Goal: Task Accomplishment & Management: Complete application form

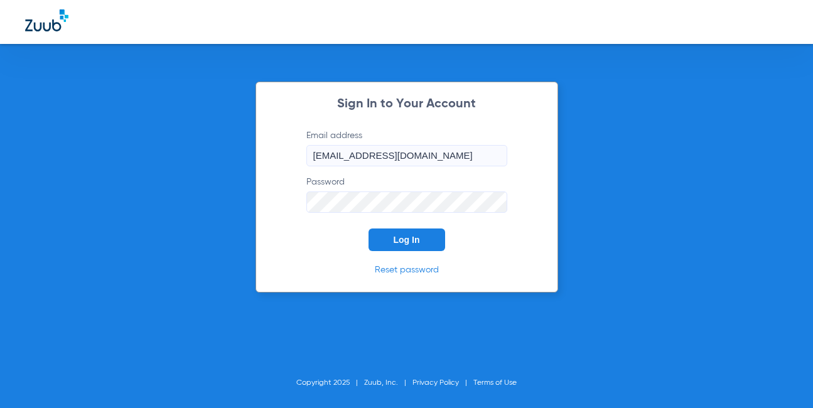
click at [390, 236] on button "Log In" at bounding box center [407, 240] width 77 height 23
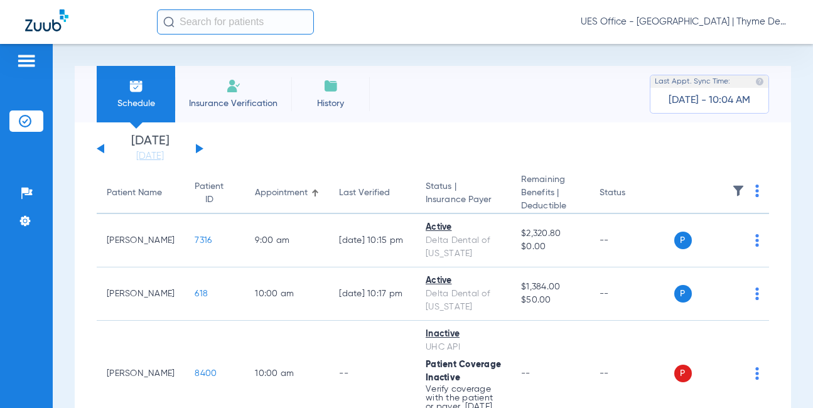
click at [245, 85] on li "Insurance Verification" at bounding box center [233, 94] width 116 height 57
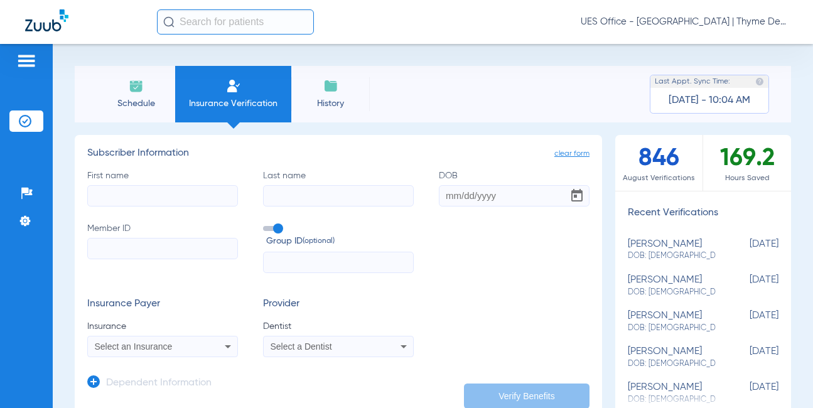
click at [190, 192] on input "First name" at bounding box center [162, 195] width 151 height 21
type input "j"
type input "[PERSON_NAME]"
click at [168, 242] on input "Member ID" at bounding box center [162, 248] width 151 height 21
paste input "3862516419"
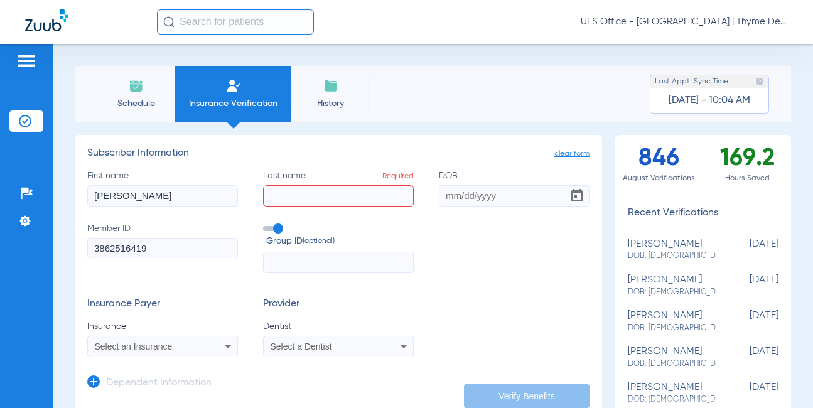
type input "3862516419"
click at [281, 188] on input "Last name Required" at bounding box center [338, 195] width 151 height 21
type input "zhydieliahina"
click at [205, 342] on div "Select an Insurance" at bounding box center [162, 346] width 149 height 15
type input "[DATE]"
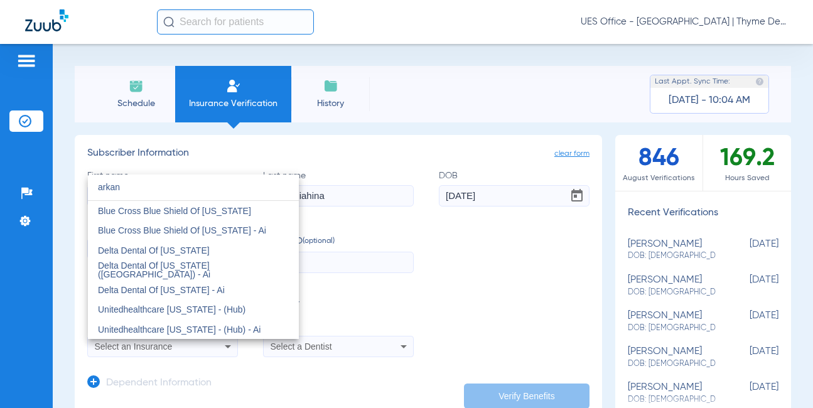
type input "arkan"
click at [190, 250] on span "Delta Dental Of [US_STATE]" at bounding box center [154, 251] width 112 height 10
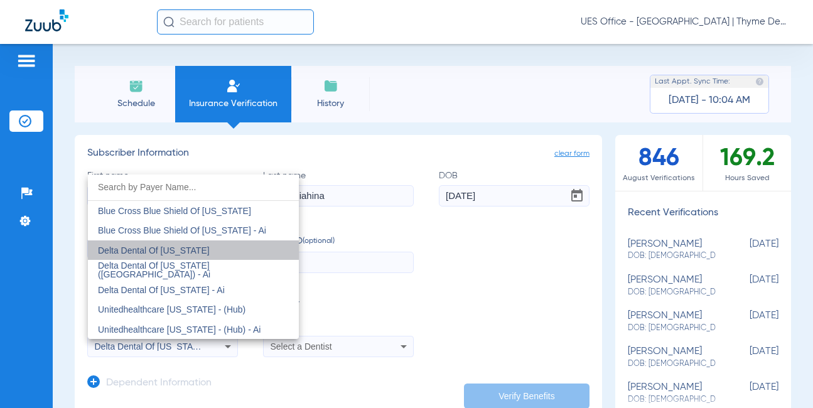
click at [339, 342] on div "Select a Dentist" at bounding box center [325, 346] width 109 height 9
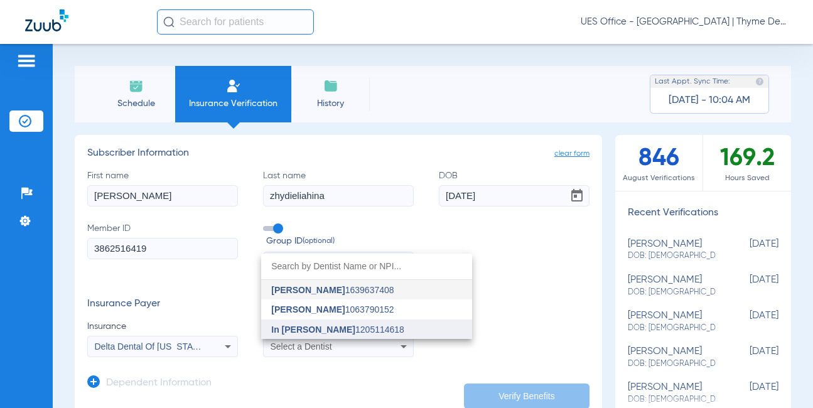
drag, startPoint x: 323, startPoint y: 329, endPoint x: 432, endPoint y: 359, distance: 112.2
click at [323, 327] on span "In [PERSON_NAME]" at bounding box center [313, 330] width 84 height 10
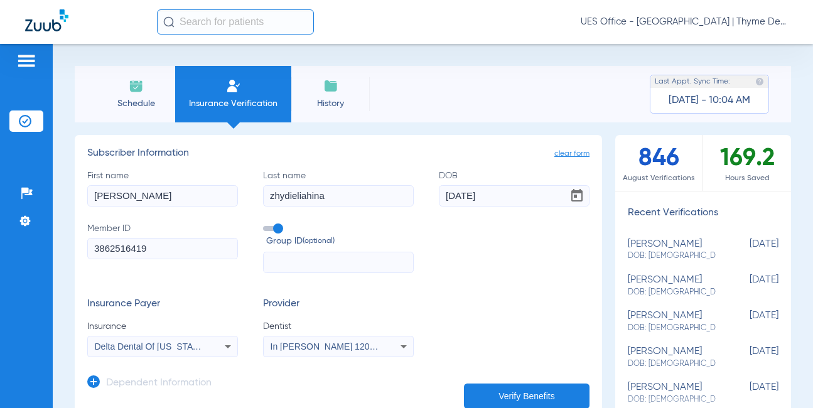
click at [511, 390] on button "Verify Benefits" at bounding box center [527, 396] width 126 height 25
click at [133, 195] on input "[PERSON_NAME]" at bounding box center [162, 195] width 151 height 21
click at [102, 195] on input "[PERSON_NAME]" at bounding box center [162, 195] width 151 height 21
drag, startPoint x: 102, startPoint y: 195, endPoint x: 111, endPoint y: 190, distance: 9.8
click at [102, 195] on input "[PERSON_NAME]" at bounding box center [162, 195] width 151 height 21
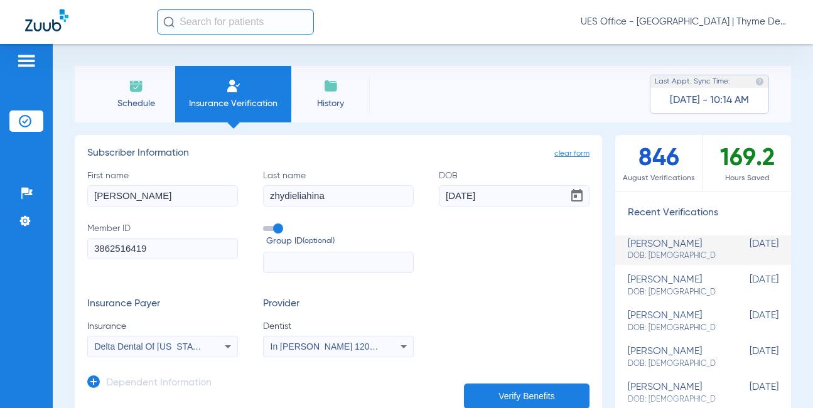
type input "[PERSON_NAME]"
type input "[DATE]"
click at [124, 246] on input "3862516419" at bounding box center [162, 248] width 151 height 21
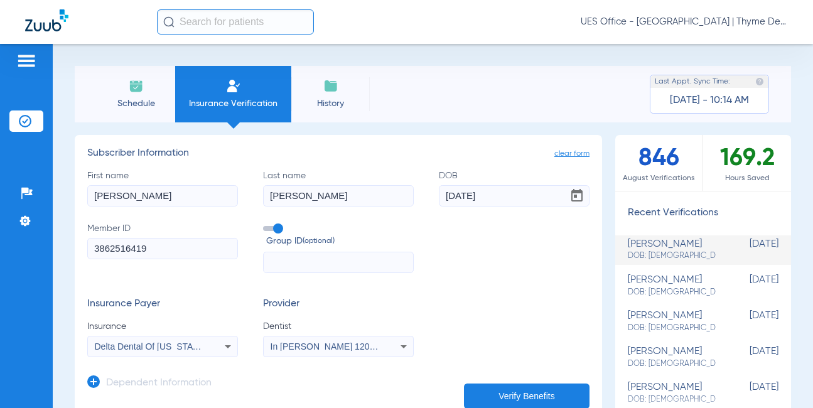
paste input "81520958"
type input "815209589"
click at [171, 352] on div "Delta Dental Of [US_STATE]" at bounding box center [162, 346] width 149 height 15
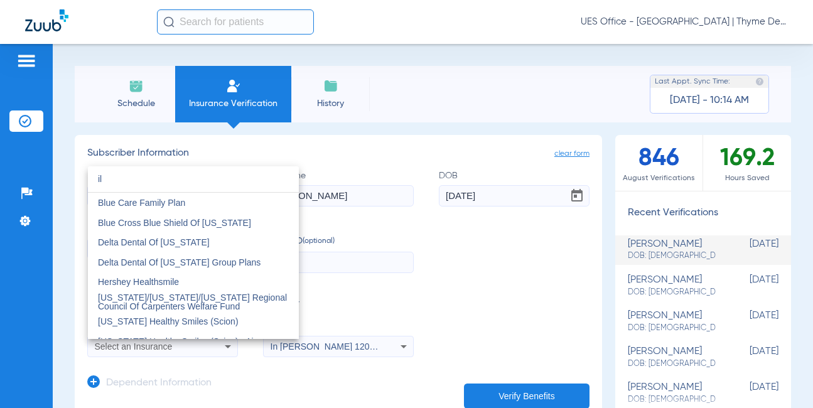
type input "il"
click at [177, 223] on span "Blue Cross Blue Shield Of [US_STATE]" at bounding box center [174, 223] width 153 height 10
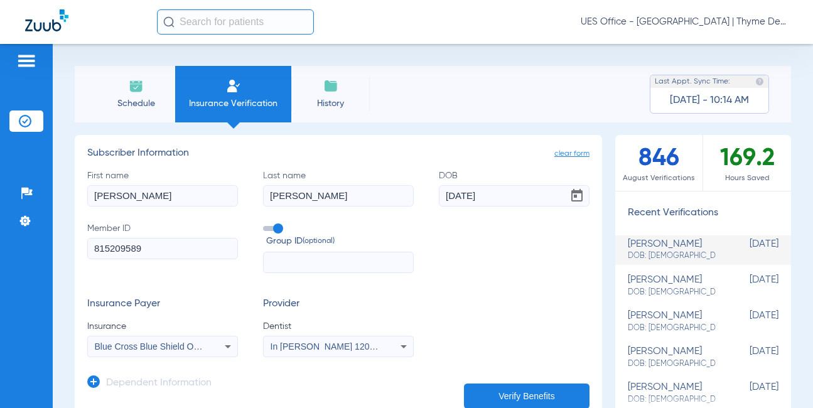
click at [499, 389] on button "Verify Benefits" at bounding box center [527, 396] width 126 height 25
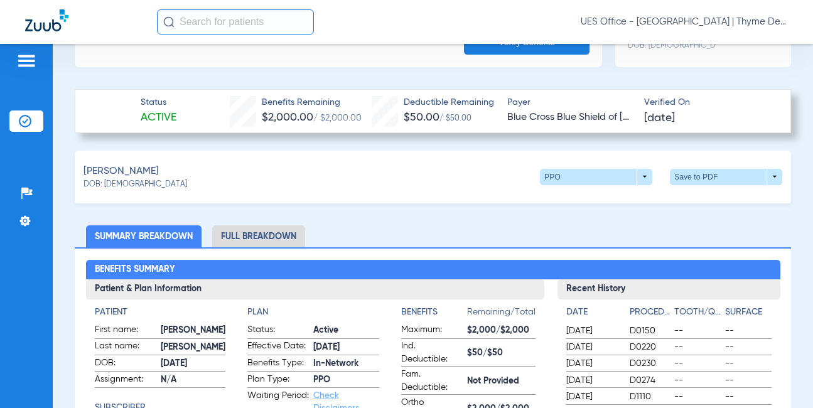
scroll to position [314, 0]
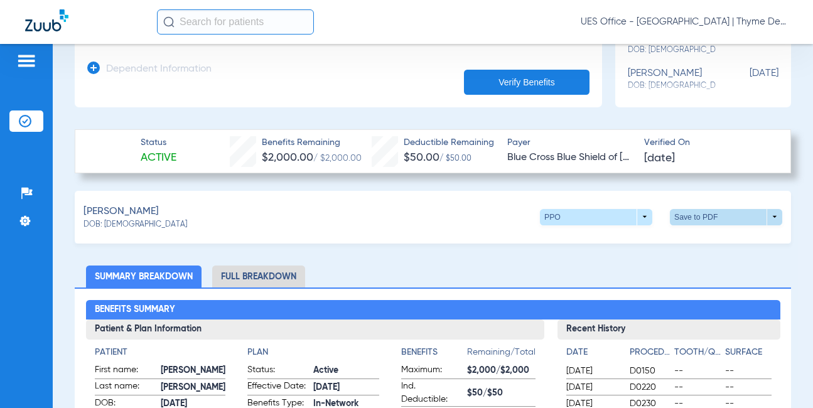
click at [761, 217] on span at bounding box center [726, 217] width 112 height 16
click at [636, 241] on span "Save to PDF" at bounding box center [623, 240] width 50 height 9
